Goal: Entertainment & Leisure: Consume media (video, audio)

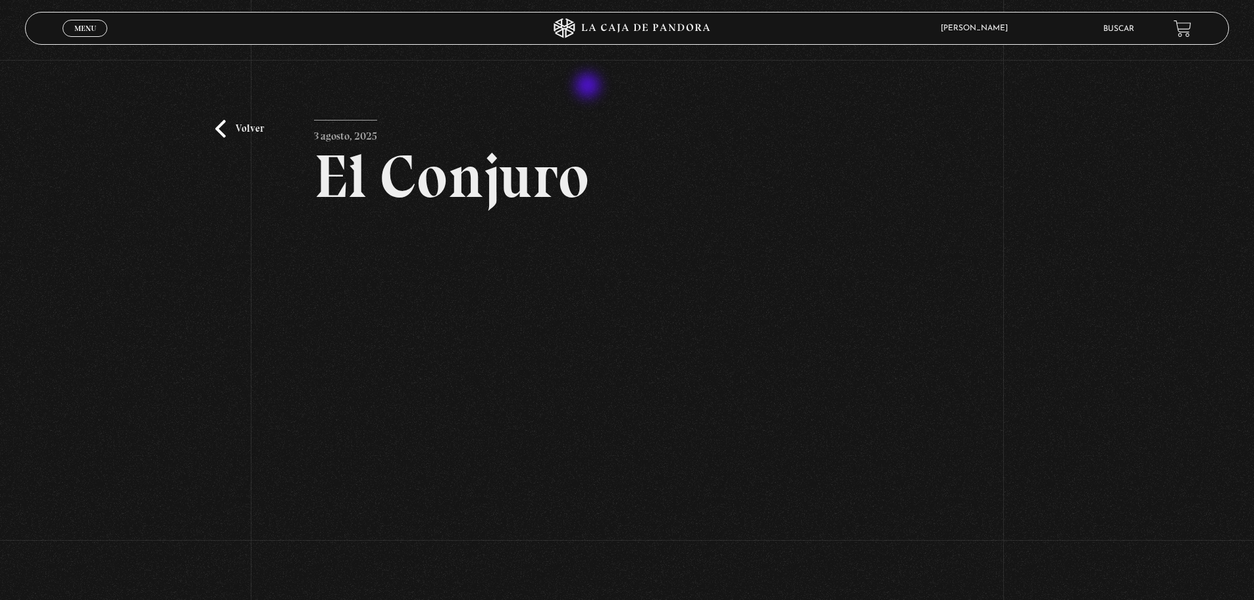
click at [589, 87] on div "Volver 3 agosto, 2025 El Conjuro WhatsApp Twitter Messenger Email" at bounding box center [627, 349] width 1254 height 579
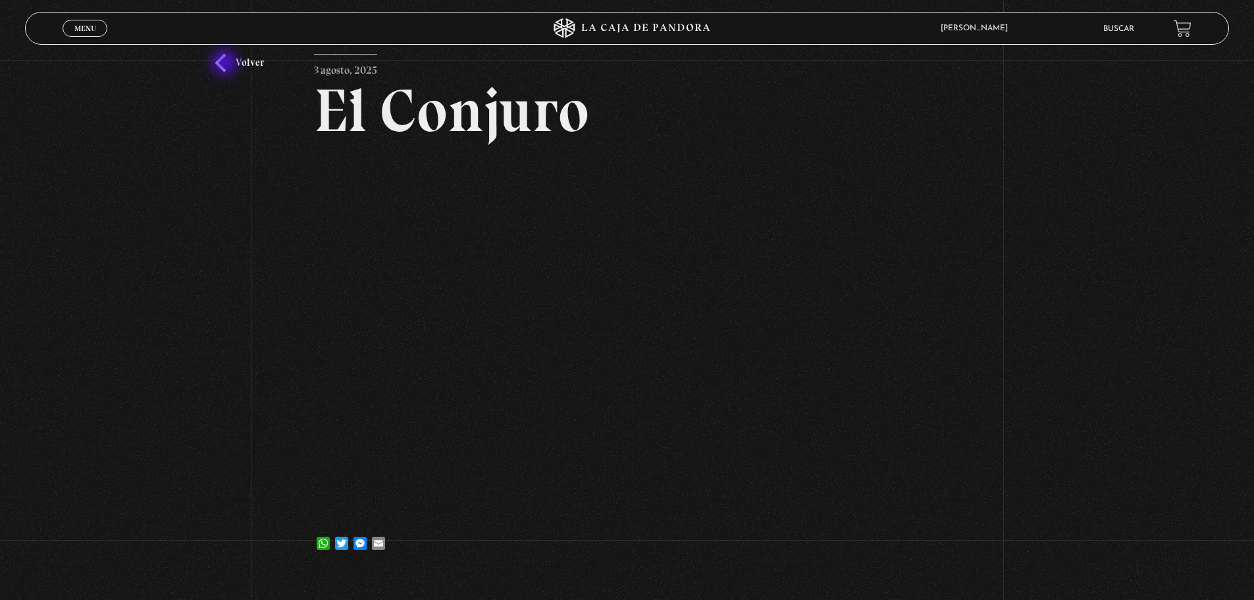
click at [226, 64] on link "Volver" at bounding box center [239, 63] width 49 height 18
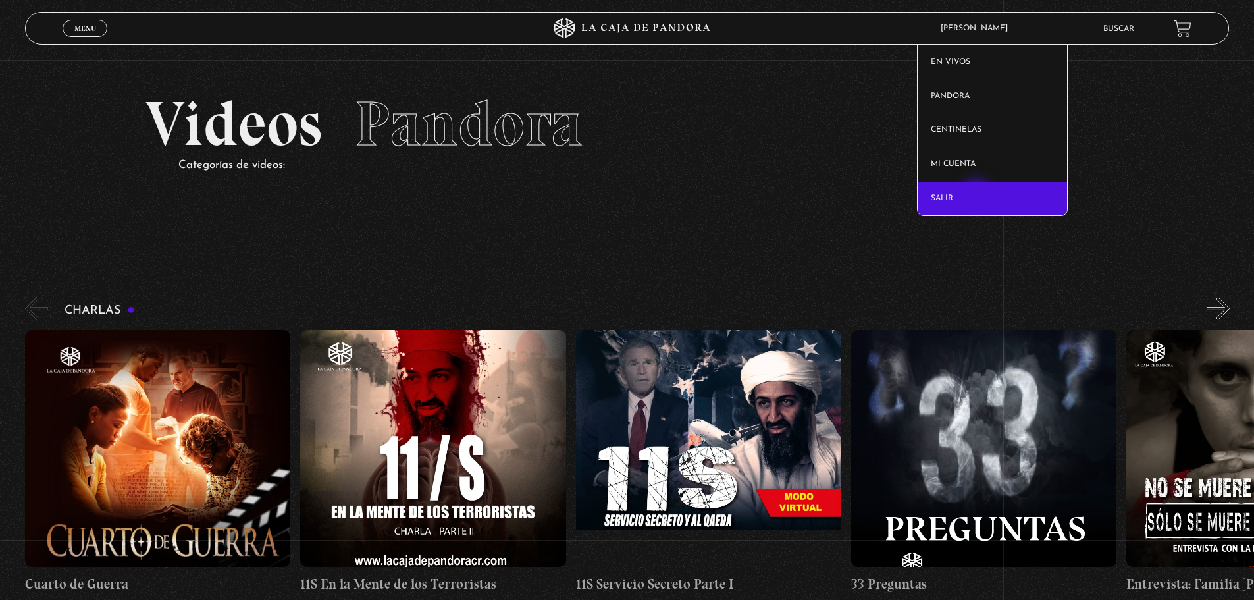
click at [978, 194] on link "Salir" at bounding box center [992, 199] width 149 height 34
